Goal: Task Accomplishment & Management: Manage account settings

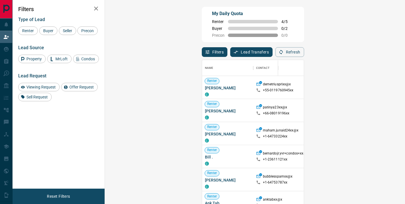
scroll to position [150, 284]
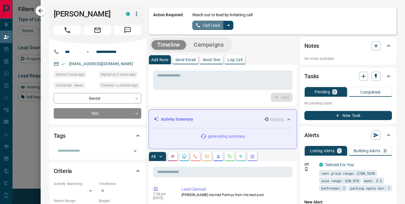
click at [207, 25] on button "Call Lead" at bounding box center [208, 25] width 32 height 9
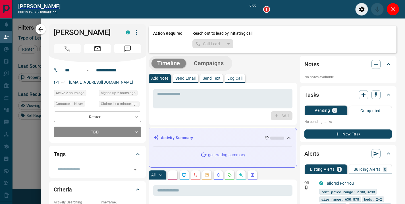
scroll to position [135, 284]
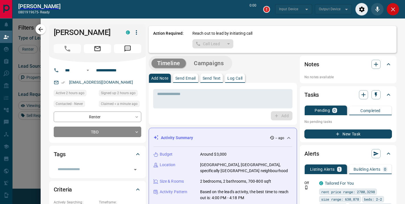
type input "*******"
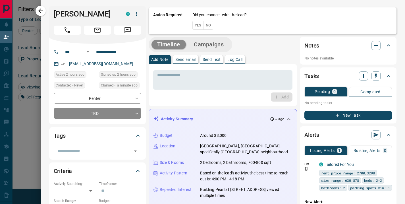
scroll to position [150, 284]
click at [206, 26] on button "No" at bounding box center [209, 25] width 10 height 9
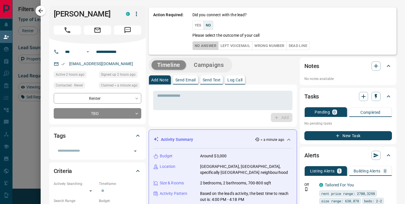
click at [201, 46] on button "No Answer" at bounding box center [205, 45] width 26 height 9
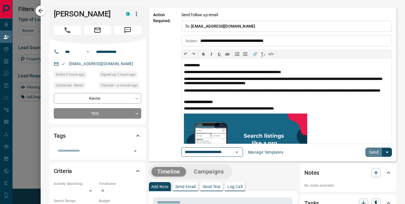
click at [369, 151] on button "Send" at bounding box center [374, 152] width 17 height 9
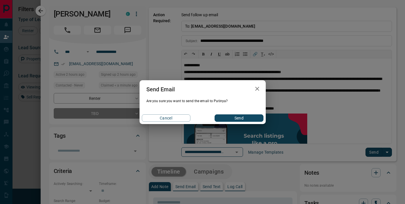
click at [230, 118] on button "Send" at bounding box center [239, 117] width 49 height 7
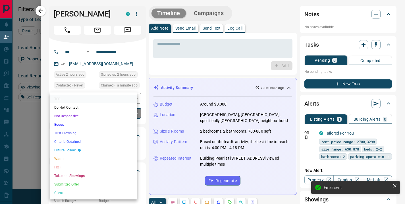
click at [129, 119] on body "Lead Transfers Claim Leads My Leads Tasks Opportunities Deals Campaigns Automat…" at bounding box center [202, 87] width 405 height 175
click at [71, 150] on li "Future Follow Up" at bounding box center [94, 150] width 88 height 9
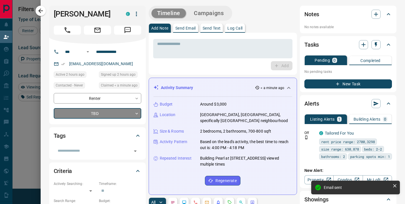
type input "*"
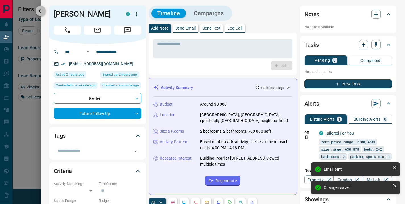
click at [41, 11] on icon "button" at bounding box center [40, 10] width 7 height 7
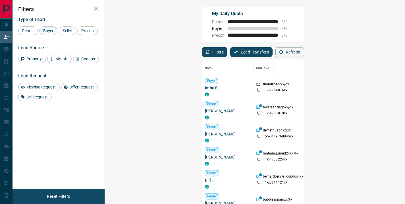
click at [46, 31] on span "Buyer" at bounding box center [48, 30] width 14 height 5
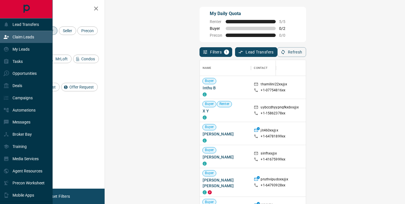
click at [21, 35] on p "Claim Leads" at bounding box center [24, 37] width 22 height 5
click at [20, 48] on p "My Leads" at bounding box center [21, 49] width 17 height 5
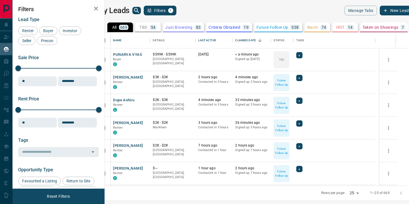
scroll to position [149, 298]
click at [141, 55] on button "PUNARVA VYAS" at bounding box center [127, 54] width 29 height 5
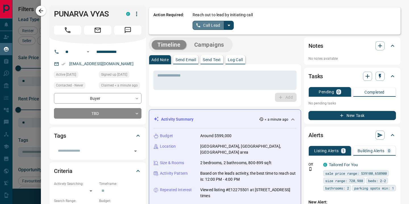
click at [209, 26] on button "Call Lead" at bounding box center [209, 25] width 32 height 9
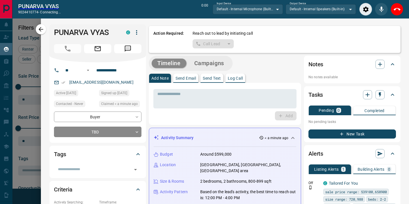
scroll to position [131, 298]
click at [395, 11] on icon "Close" at bounding box center [397, 9] width 4 height 4
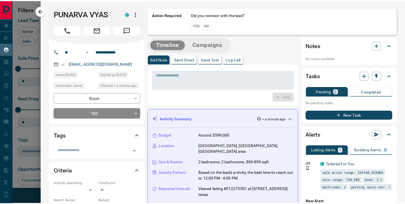
scroll to position [149, 298]
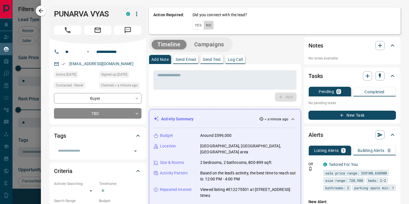
click at [210, 26] on button "No" at bounding box center [209, 25] width 10 height 9
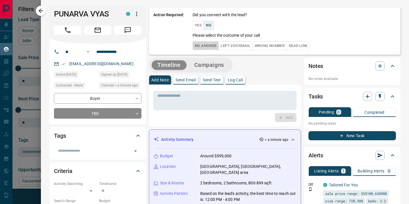
click at [207, 46] on button "No Answer" at bounding box center [206, 45] width 26 height 9
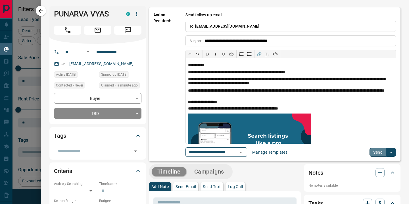
click at [370, 153] on button "Send" at bounding box center [378, 152] width 17 height 9
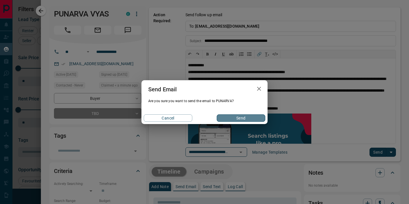
click at [241, 117] on button "Send" at bounding box center [241, 117] width 49 height 7
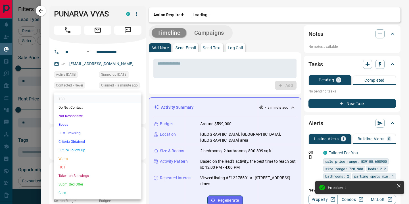
click at [135, 112] on body "Lead Transfers Claim Leads My Leads Tasks Opportunities Deals Campaigns Automat…" at bounding box center [204, 98] width 409 height 197
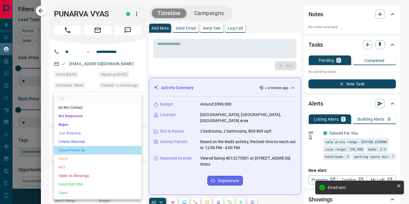
click at [81, 149] on li "Future Follow Up" at bounding box center [98, 150] width 88 height 9
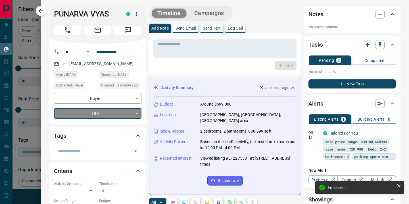
type input "*"
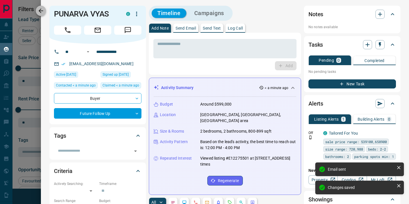
click at [38, 13] on icon "button" at bounding box center [41, 10] width 7 height 7
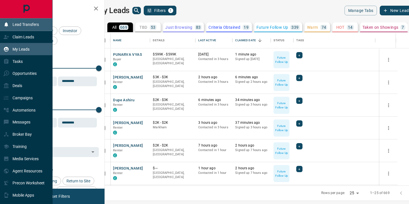
click at [21, 23] on p "Lead Transfers" at bounding box center [26, 24] width 26 height 5
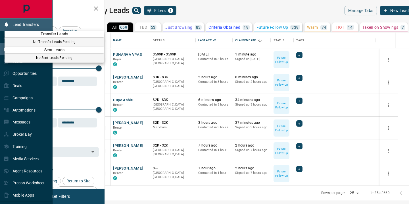
click at [21, 23] on div at bounding box center [204, 102] width 409 height 204
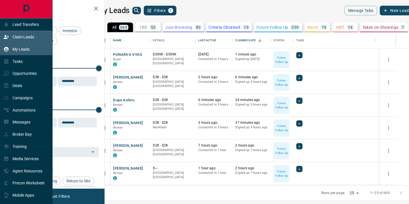
click at [20, 34] on div "Claim Leads" at bounding box center [18, 36] width 31 height 9
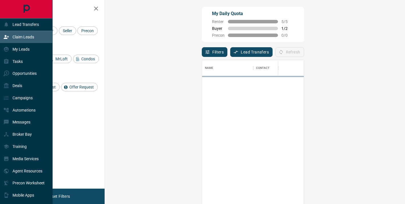
scroll to position [150, 284]
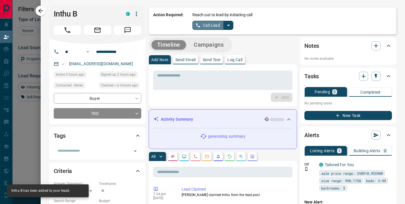
click at [200, 26] on button "Call Lead" at bounding box center [208, 25] width 32 height 9
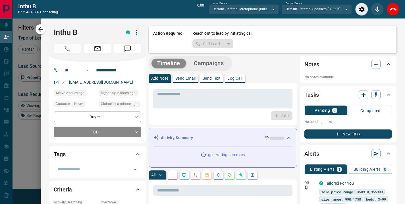
scroll to position [135, 284]
click at [393, 11] on icon "Close" at bounding box center [393, 9] width 7 height 7
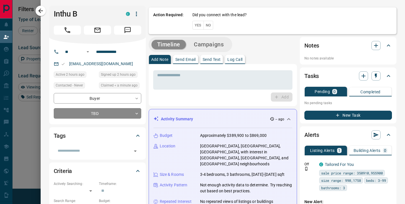
scroll to position [150, 284]
click at [206, 26] on button "No" at bounding box center [209, 25] width 10 height 9
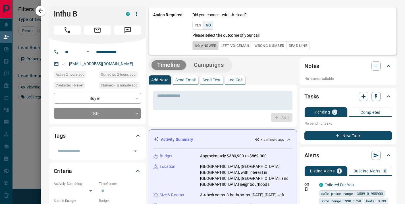
click at [196, 43] on button "No Answer" at bounding box center [205, 45] width 26 height 9
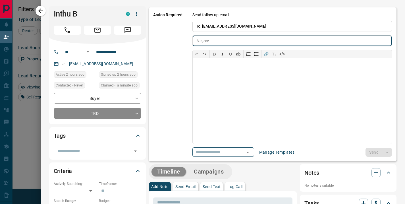
type input "**********"
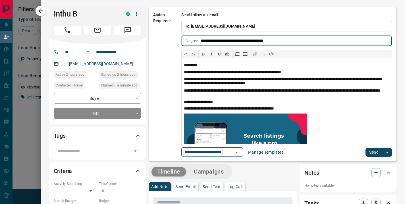
click at [367, 152] on button "Send" at bounding box center [374, 152] width 17 height 9
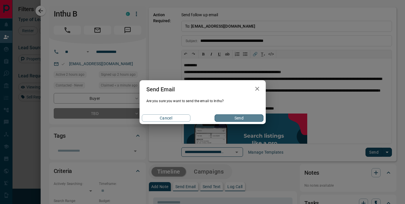
click at [239, 121] on button "Send" at bounding box center [239, 117] width 49 height 7
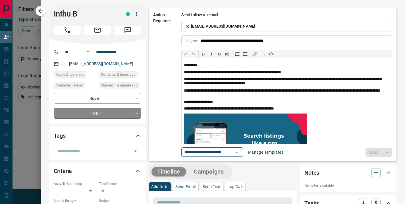
click at [108, 115] on body "Lead Transfers Claim Leads My Leads Tasks Opportunities Deals Campaigns Automat…" at bounding box center [202, 87] width 405 height 175
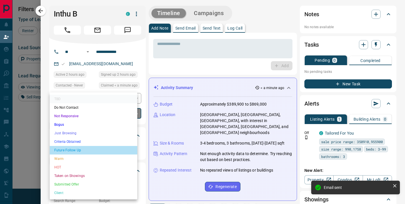
click at [79, 151] on li "Future Follow Up" at bounding box center [94, 150] width 88 height 9
type input "*"
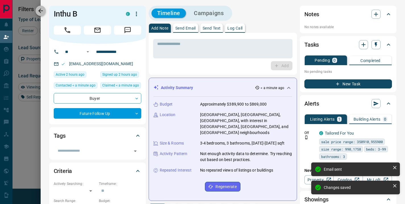
click at [38, 11] on icon "button" at bounding box center [40, 10] width 7 height 7
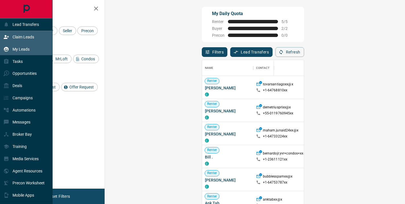
click at [18, 50] on p "My Leads" at bounding box center [21, 49] width 17 height 5
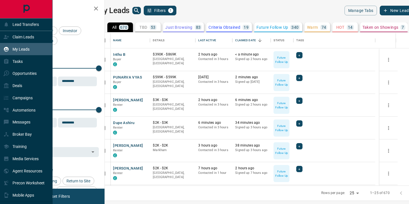
scroll to position [149, 298]
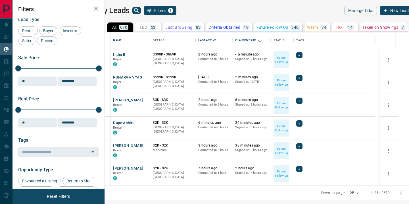
click at [240, 13] on div "My Leads Filters 1" at bounding box center [176, 11] width 158 height 10
